Goal: Task Accomplishment & Management: Manage account settings

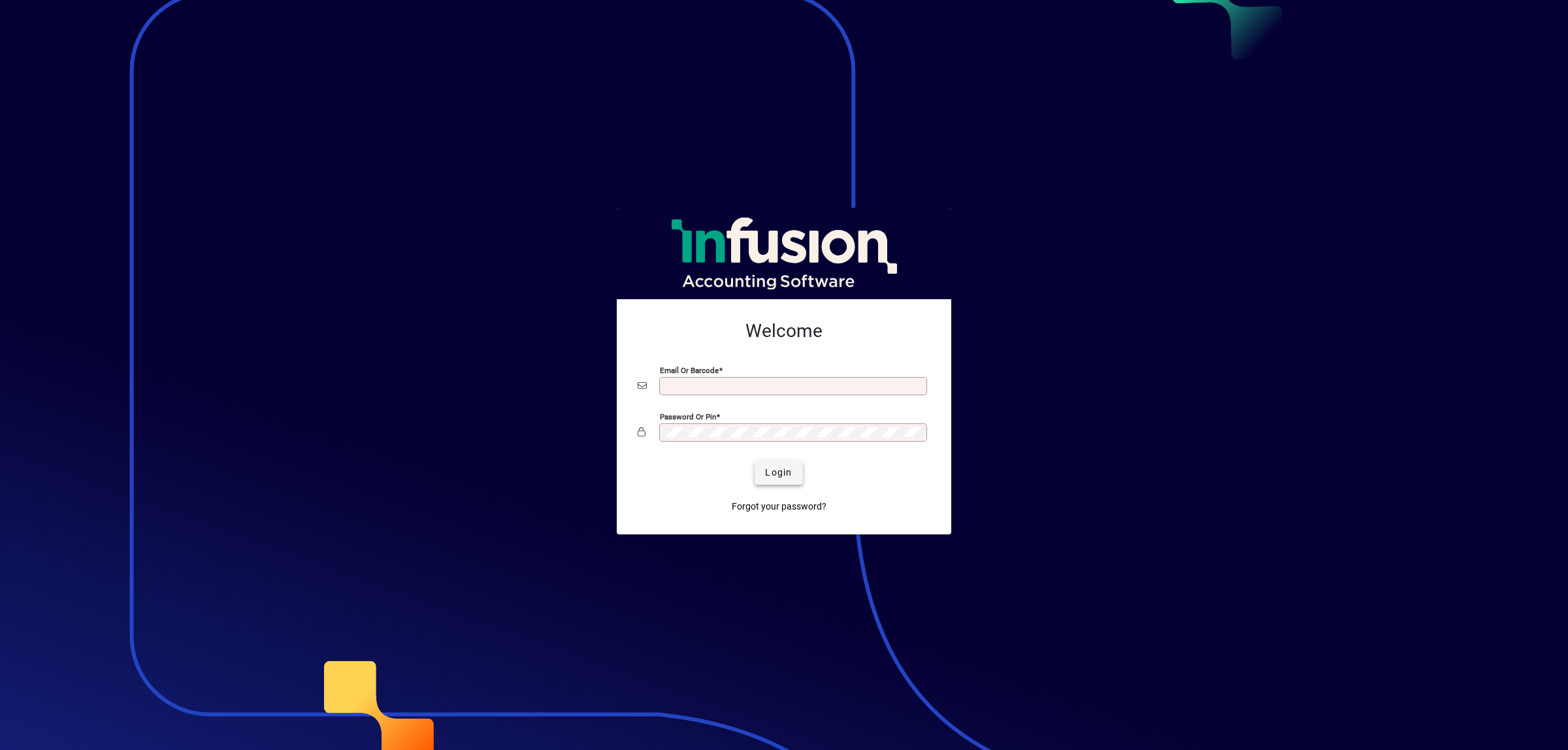
type input "**********"
click at [785, 465] on span "submit" at bounding box center [778, 473] width 47 height 32
